Goal: Task Accomplishment & Management: Use online tool/utility

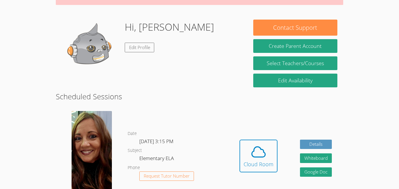
scroll to position [77, 0]
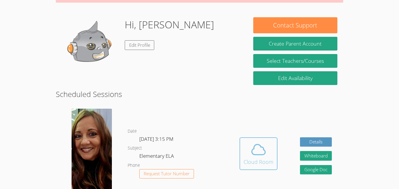
click at [269, 165] on div "Cloud Room" at bounding box center [258, 162] width 30 height 8
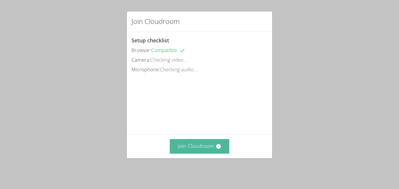
click at [217, 148] on icon at bounding box center [218, 146] width 5 height 5
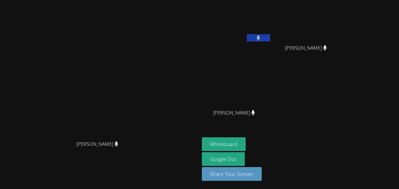
click at [271, 59] on div "Nandita Gopikrishna" at bounding box center [236, 33] width 69 height 62
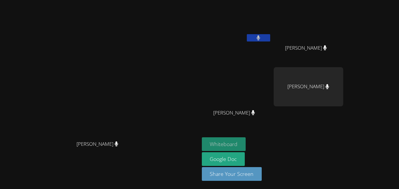
click at [246, 141] on button "Whiteboard" at bounding box center [224, 144] width 44 height 14
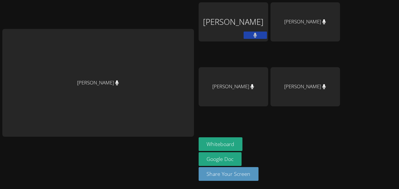
click at [253, 36] on icon at bounding box center [255, 35] width 4 height 5
click at [252, 36] on icon at bounding box center [255, 35] width 6 height 5
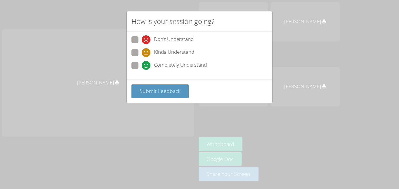
click at [177, 62] on span "Completely Understand" at bounding box center [180, 65] width 53 height 9
click at [146, 62] on input "Completely Understand" at bounding box center [143, 64] width 5 height 5
radio input "true"
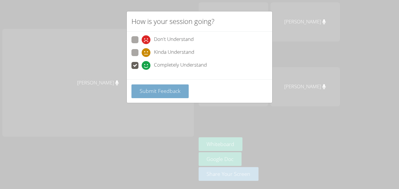
click at [167, 94] on span "Submit Feedback" at bounding box center [159, 90] width 41 height 7
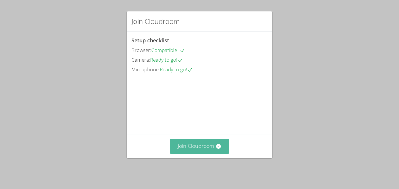
click at [187, 144] on button "Join Cloudroom" at bounding box center [199, 146] width 60 height 14
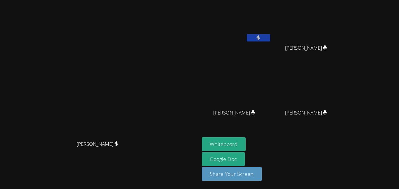
click at [271, 13] on video at bounding box center [236, 21] width 69 height 39
click at [246, 146] on button "Whiteboard" at bounding box center [224, 144] width 44 height 14
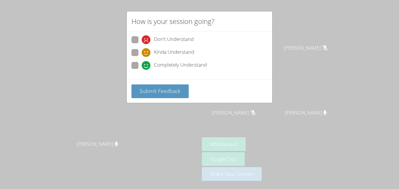
click at [170, 60] on div "Don't Understand Kinda Understand Completely Understand" at bounding box center [199, 54] width 136 height 36
click at [170, 63] on span "Completely Understand" at bounding box center [180, 65] width 53 height 9
click at [146, 63] on input "Completely Understand" at bounding box center [143, 64] width 5 height 5
radio input "true"
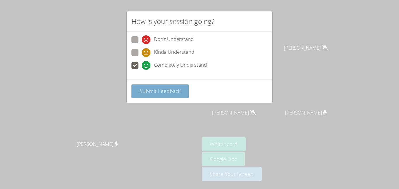
click at [161, 94] on span "Submit Feedback" at bounding box center [159, 90] width 41 height 7
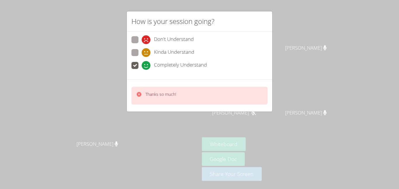
click at [272, 127] on div "How is your session going? Don't Understand Kinda Understand Completely Underst…" at bounding box center [199, 94] width 399 height 189
drag, startPoint x: 272, startPoint y: 127, endPoint x: 269, endPoint y: 96, distance: 30.7
click at [269, 96] on div "How is your session going? Don't Understand Kinda Understand Completely Underst…" at bounding box center [199, 94] width 399 height 189
